Goal: Information Seeking & Learning: Check status

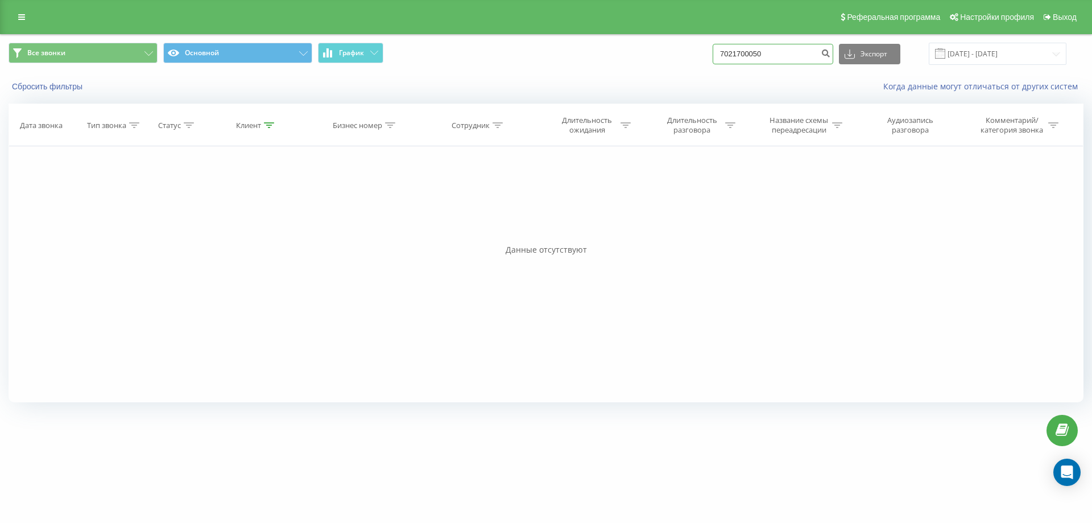
drag, startPoint x: 796, startPoint y: 53, endPoint x: 607, endPoint y: 64, distance: 189.3
click at [611, 64] on div "Все звонки Основной График 7021700050 Экспорт .csv .xls .xlsx 20.05.2025 - 20.0…" at bounding box center [546, 54] width 1075 height 22
paste input "1 600 0001"
type input "701 600 0001"
